Goal: Task Accomplishment & Management: Manage account settings

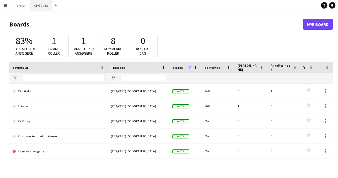
click at [40, 6] on button "CPH Galla Luk" at bounding box center [41, 5] width 22 height 10
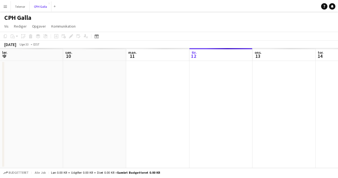
scroll to position [0, 128]
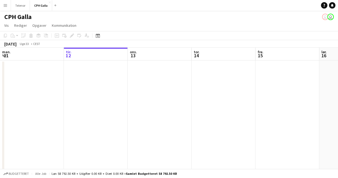
click at [99, 32] on app-toolbar "Kopier Indsæt Indsæt Ctrl+V Indsæt med mandskab Ctrl+Shift+V Indsæt linket opga…" at bounding box center [169, 35] width 338 height 9
click at [98, 35] on icon at bounding box center [98, 36] width 2 height 2
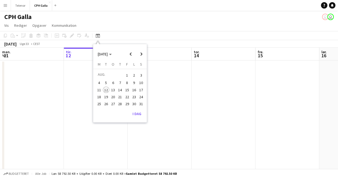
click at [129, 97] on span "22" at bounding box center [127, 96] width 6 height 6
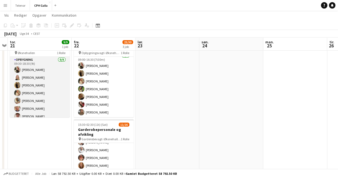
scroll to position [20, 0]
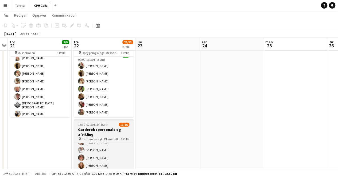
click at [108, 135] on h3 "Garderobepersonale og afvikling" at bounding box center [104, 132] width 60 height 10
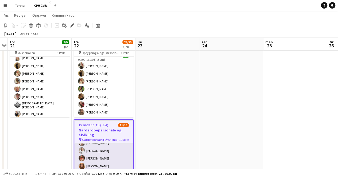
click at [116, 156] on app-card-role "Gaderobe personale 2A [DATE] 15:30-02:30 (11t) [PERSON_NAME] [PERSON_NAME] [PER…" at bounding box center [103, 181] width 59 height 134
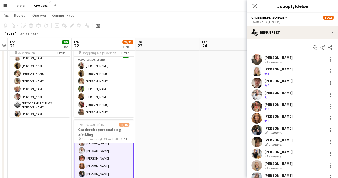
scroll to position [30, 0]
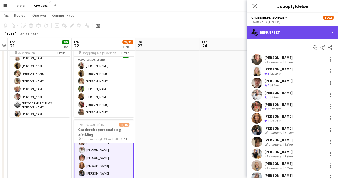
click at [279, 30] on div "single-neutral-actions-check-2 Bekræftet" at bounding box center [292, 32] width 91 height 13
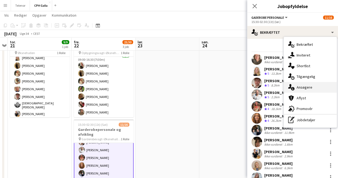
click at [307, 88] on div "single-neutral-actions-information Ansøgere" at bounding box center [310, 87] width 53 height 11
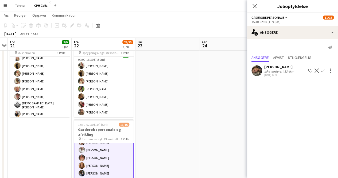
click at [325, 69] on button "Bekræft" at bounding box center [323, 70] width 6 height 6
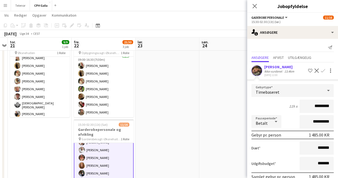
scroll to position [25, 0]
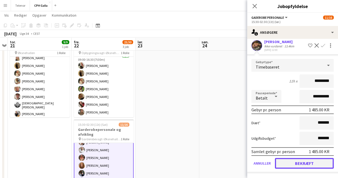
click at [300, 161] on button "Bekræft" at bounding box center [304, 163] width 59 height 11
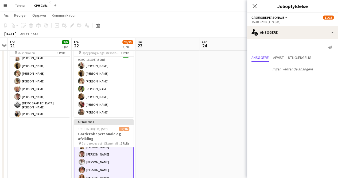
scroll to position [0, 0]
click at [256, 8] on icon at bounding box center [254, 5] width 5 height 5
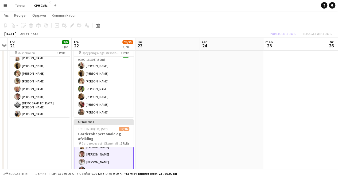
click at [286, 32] on div "Publicer 1 job Tilbagefør 1 job" at bounding box center [300, 33] width 75 height 7
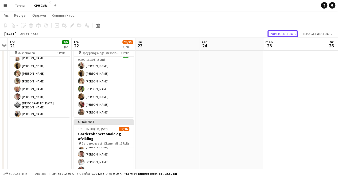
click at [286, 32] on button "Publicer 1 job" at bounding box center [282, 33] width 30 height 7
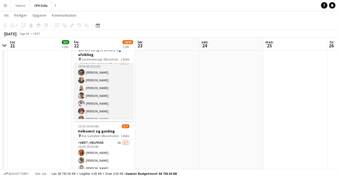
scroll to position [0, 0]
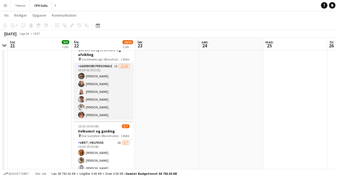
click at [106, 75] on app-card-role "Gaderobe personale 1A [DATE] 15:30-02:30 (11t) [PERSON_NAME] [PERSON_NAME] [PER…" at bounding box center [104, 130] width 60 height 134
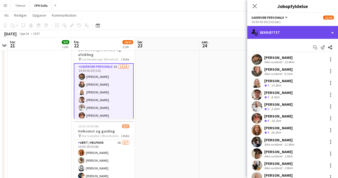
click at [274, 30] on div "single-neutral-actions-check-2 Bekræftet" at bounding box center [292, 32] width 91 height 13
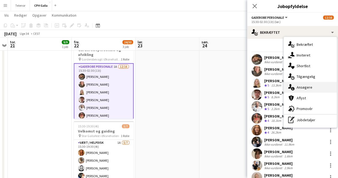
click at [302, 84] on div "single-neutral-actions-information Ansøgere" at bounding box center [310, 87] width 53 height 11
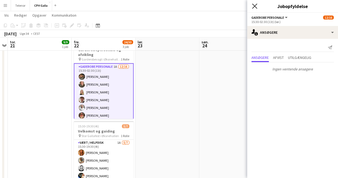
click at [255, 7] on icon at bounding box center [254, 5] width 5 height 5
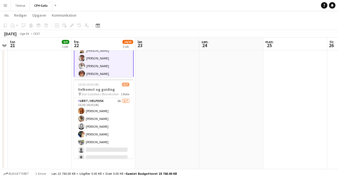
scroll to position [145, 0]
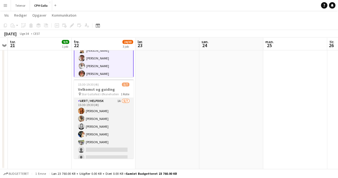
click at [117, 115] on app-card-role "Vært / Helpdisk 1A [DATE] 15:30-19:30 (4t) Vanilla Pryce Havana [PERSON_NAME] […" at bounding box center [104, 130] width 60 height 65
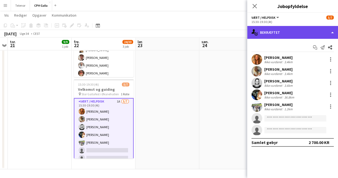
click at [274, 34] on div "single-neutral-actions-check-2 Bekræftet" at bounding box center [292, 32] width 91 height 13
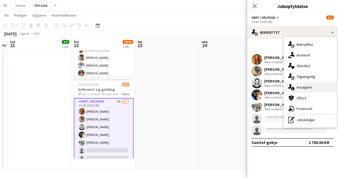
click at [305, 85] on div "single-neutral-actions-information Ansøgere" at bounding box center [310, 87] width 53 height 11
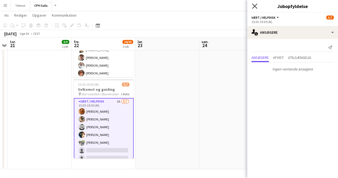
click at [253, 6] on icon "Luk pop-in" at bounding box center [254, 5] width 5 height 5
